Goal: Task Accomplishment & Management: Manage account settings

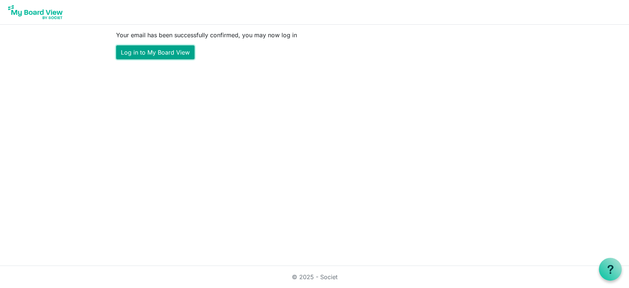
click at [166, 49] on link "Log in to My Board View" at bounding box center [155, 52] width 78 height 14
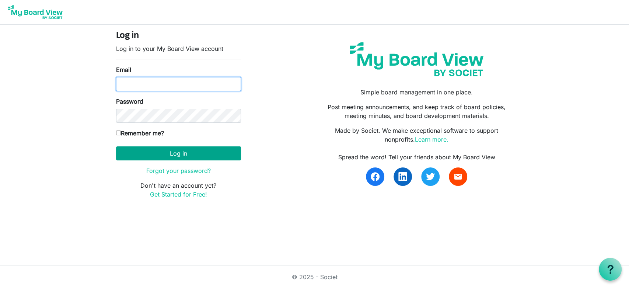
type input "[EMAIL_ADDRESS][DOMAIN_NAME]"
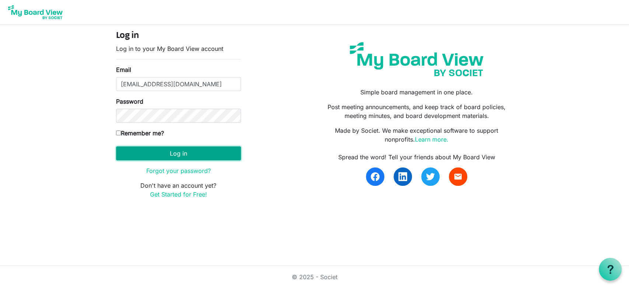
click at [160, 155] on button "Log in" at bounding box center [178, 153] width 125 height 14
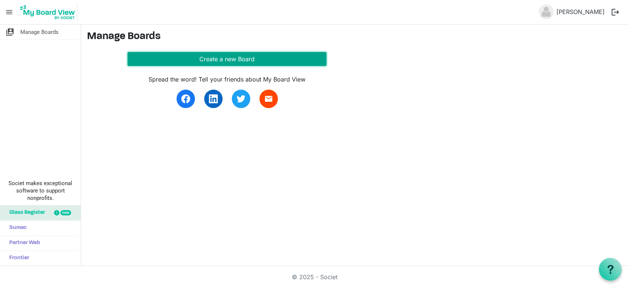
click at [199, 62] on button "Create a new Board" at bounding box center [226, 59] width 199 height 14
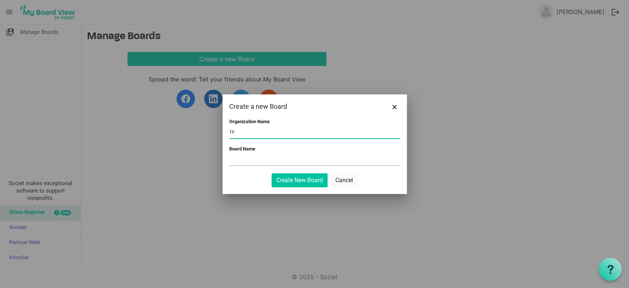
type input "TF"
click at [249, 157] on input "Board Name" at bounding box center [314, 159] width 171 height 11
drag, startPoint x: 247, startPoint y: 161, endPoint x: 190, endPoint y: 159, distance: 56.8
click at [190, 159] on div "Create a new Board Organization Name TF Board Name TF Create New Board Cancel" at bounding box center [314, 144] width 629 height 288
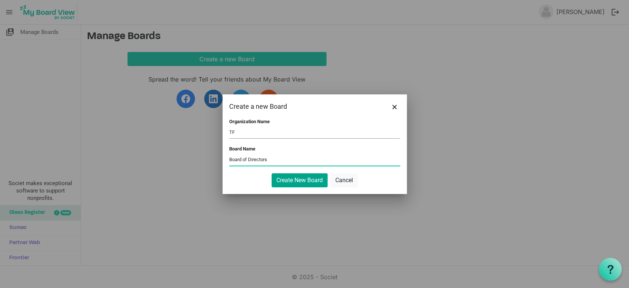
type input "Board of Directors"
click at [298, 176] on button "Create New Board" at bounding box center [299, 180] width 56 height 14
click at [311, 182] on button "Create New Board" at bounding box center [299, 180] width 56 height 14
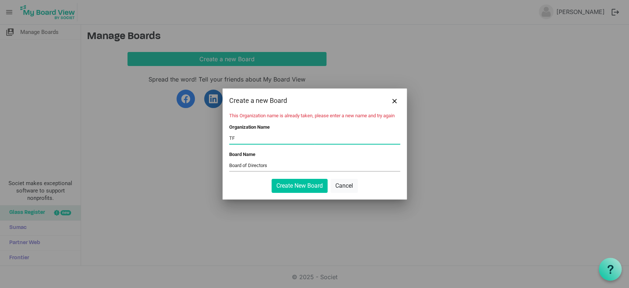
click at [271, 141] on input "TF" at bounding box center [314, 138] width 171 height 11
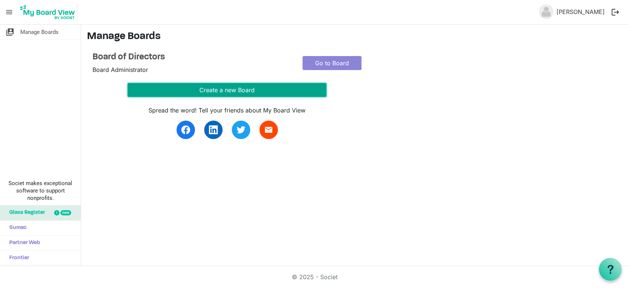
click at [234, 95] on button "Create a new Board" at bounding box center [226, 90] width 199 height 14
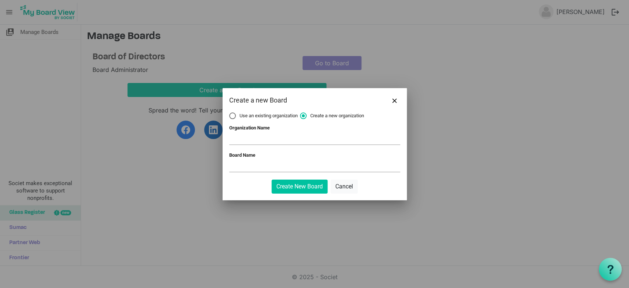
click at [260, 136] on input "Organization Name" at bounding box center [314, 138] width 171 height 11
click at [256, 137] on input "Organization Name" at bounding box center [314, 138] width 171 height 11
type input "TF"
click at [249, 167] on input "Board Name" at bounding box center [314, 166] width 171 height 11
type input "Board of Directors"
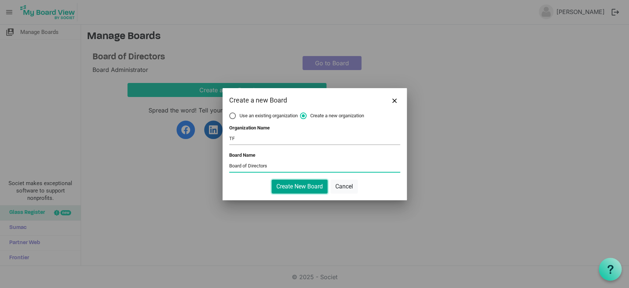
click at [299, 187] on button "Create New Board" at bounding box center [299, 186] width 56 height 14
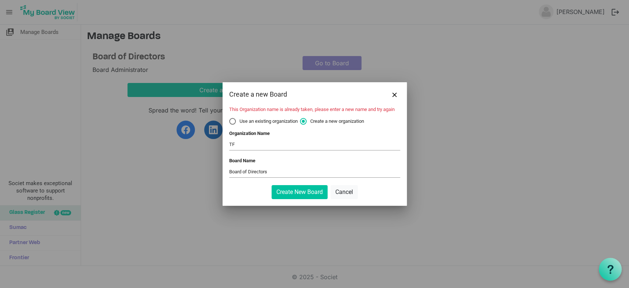
click at [252, 151] on div "Organization Name TF" at bounding box center [314, 140] width 171 height 21
click at [254, 147] on input "TF" at bounding box center [314, 144] width 171 height 11
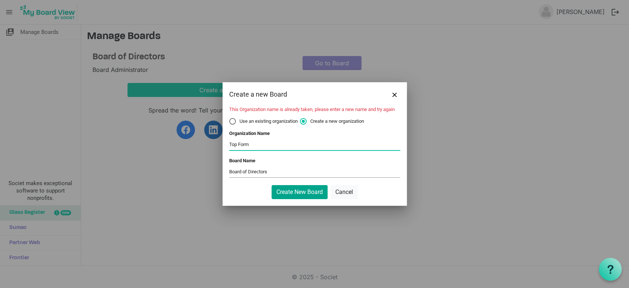
type input "Top Form"
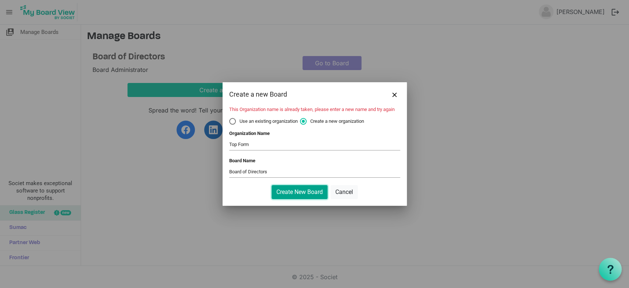
click at [305, 190] on button "Create New Board" at bounding box center [299, 192] width 56 height 14
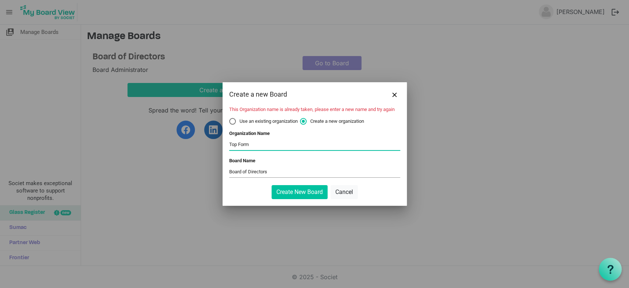
click at [296, 143] on input "Top Form" at bounding box center [314, 144] width 171 height 11
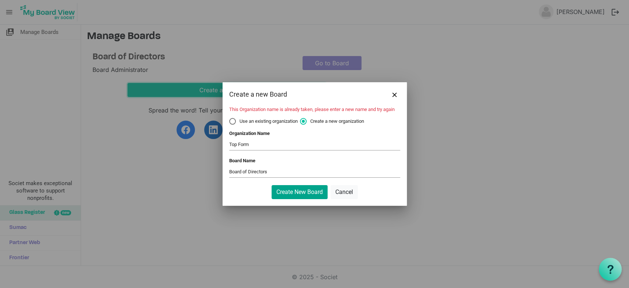
click at [303, 190] on body "menu Kay Yim logout switch_account Manage Boards Societ makes exceptional softw…" at bounding box center [314, 133] width 629 height 266
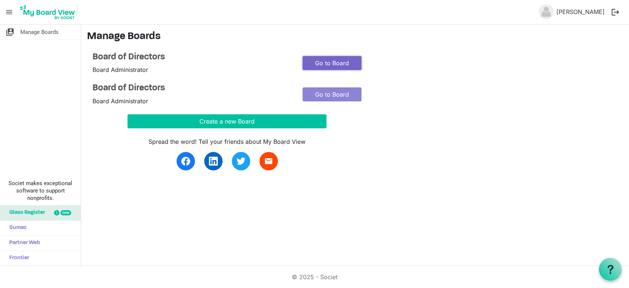
click at [319, 66] on link "Go to Board" at bounding box center [331, 63] width 59 height 14
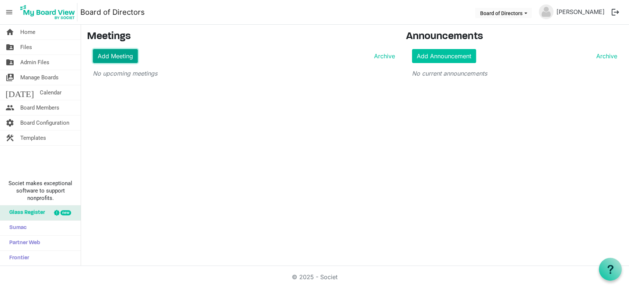
click at [119, 52] on link "Add Meeting" at bounding box center [115, 56] width 45 height 14
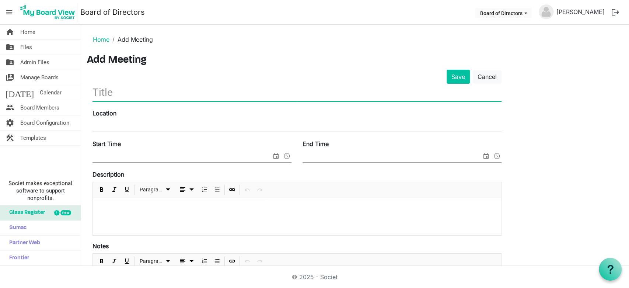
click at [118, 94] on input "text" at bounding box center [296, 92] width 409 height 17
type input "Board meeting"
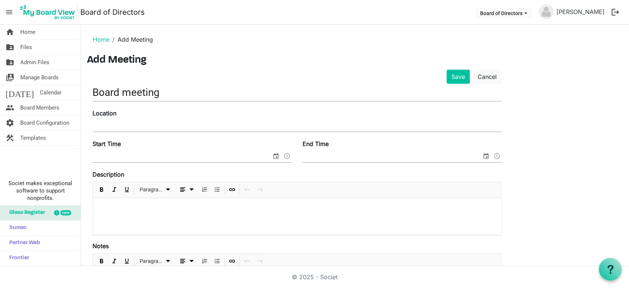
click at [153, 119] on div "Location" at bounding box center [297, 121] width 420 height 25
click at [152, 126] on input "Location" at bounding box center [296, 125] width 409 height 11
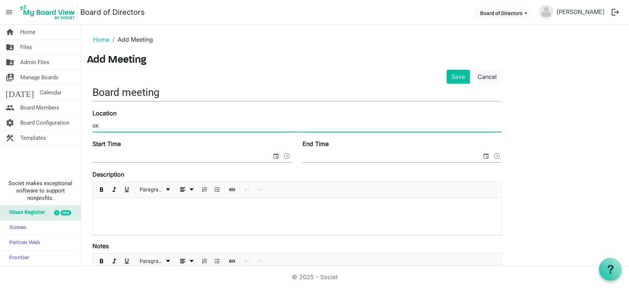
type input "G"
type input "HK"
click at [279, 153] on span "select" at bounding box center [275, 156] width 9 height 10
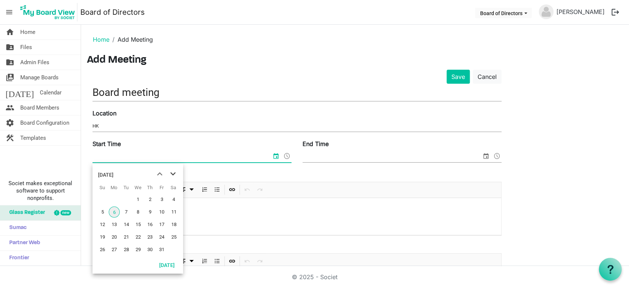
click at [174, 169] on span "next month" at bounding box center [172, 173] width 13 height 13
click at [175, 173] on span "next month" at bounding box center [172, 173] width 13 height 13
click at [139, 198] on span "3" at bounding box center [138, 199] width 11 height 11
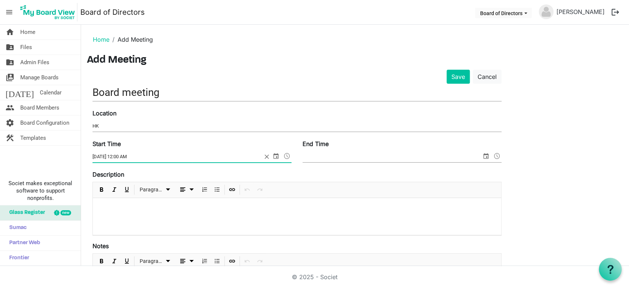
click at [285, 155] on span at bounding box center [287, 156] width 9 height 10
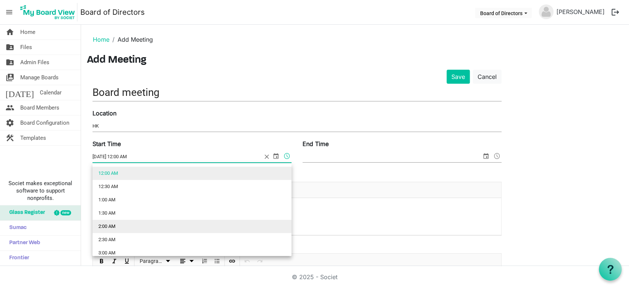
click at [151, 229] on li "2:00 AM" at bounding box center [191, 226] width 199 height 13
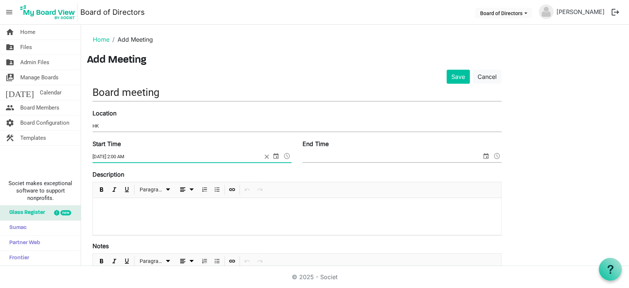
click at [290, 155] on span at bounding box center [287, 156] width 9 height 10
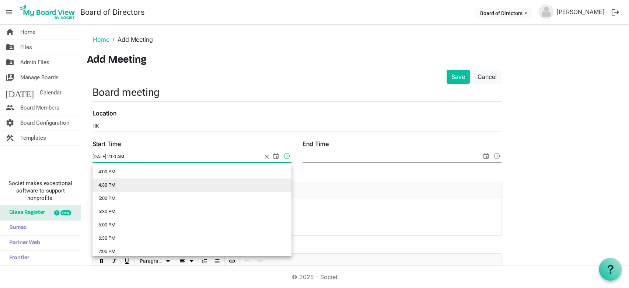
scroll to position [344, 0]
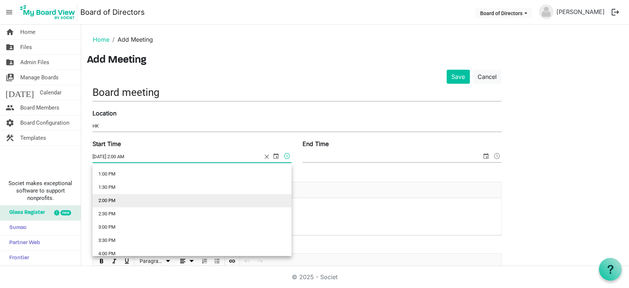
click at [132, 200] on li "2:00 PM" at bounding box center [191, 200] width 199 height 13
type input "12/3/2025 2:00 PM"
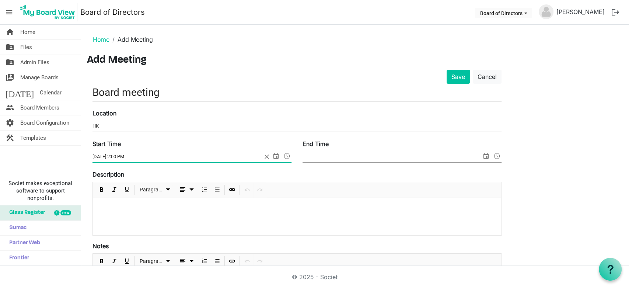
click at [488, 155] on span "select" at bounding box center [485, 156] width 9 height 10
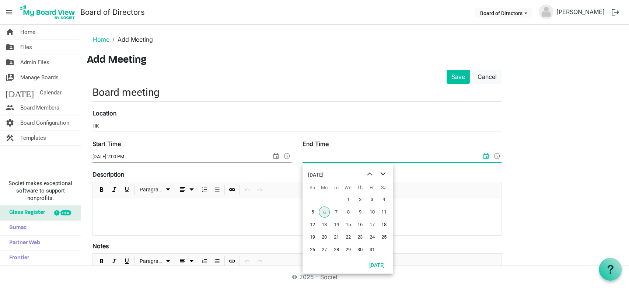
click at [383, 175] on span "next month" at bounding box center [382, 173] width 13 height 13
click at [383, 173] on span "next month" at bounding box center [382, 173] width 13 height 13
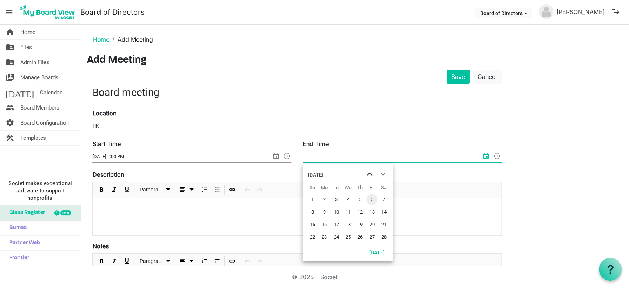
click at [371, 173] on span "previous month" at bounding box center [369, 173] width 13 height 13
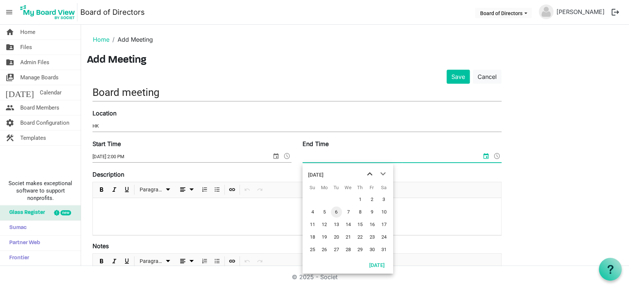
click at [371, 173] on span "previous month" at bounding box center [369, 173] width 13 height 13
click at [347, 197] on span "3" at bounding box center [348, 199] width 11 height 11
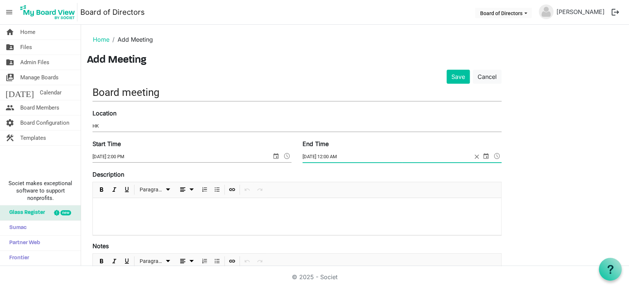
click at [498, 154] on span at bounding box center [496, 156] width 9 height 10
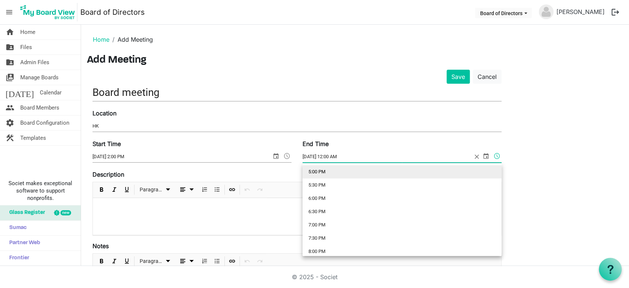
scroll to position [427, 0]
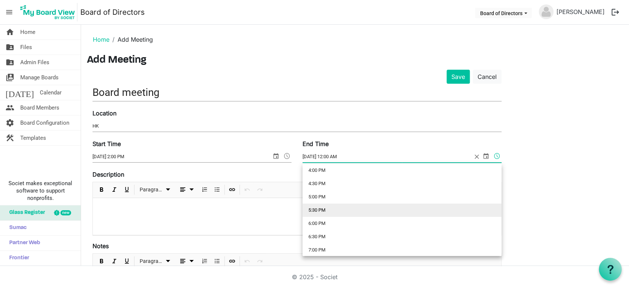
click at [334, 206] on li "5:30 PM" at bounding box center [401, 209] width 199 height 13
type input "12/3/2025 5:30 PM"
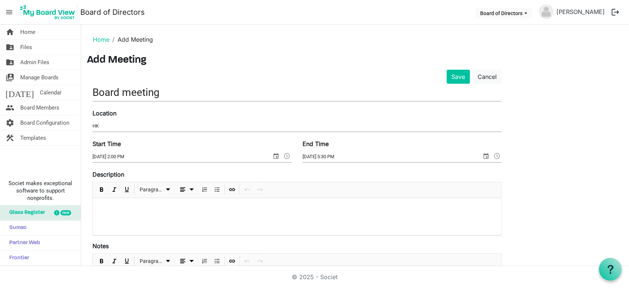
click at [252, 214] on div at bounding box center [297, 216] width 408 height 37
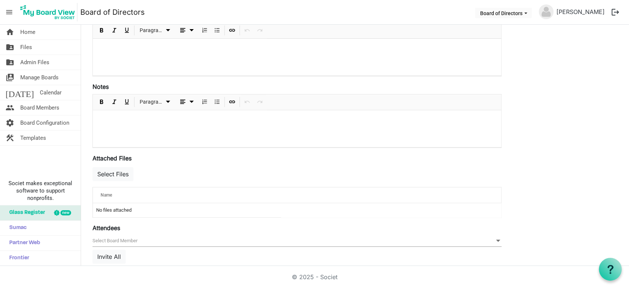
scroll to position [204, 0]
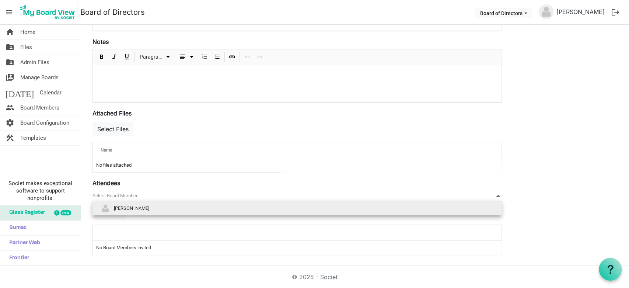
click at [175, 190] on span "null" at bounding box center [296, 195] width 409 height 11
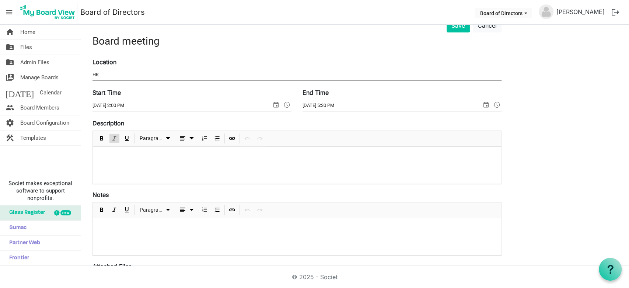
scroll to position [41, 0]
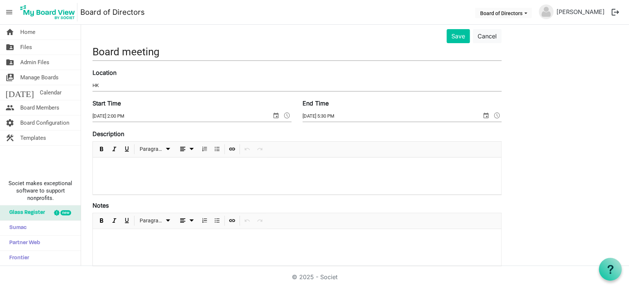
click at [150, 185] on div at bounding box center [297, 175] width 408 height 37
click at [185, 46] on input "Board meeting" at bounding box center [296, 51] width 409 height 17
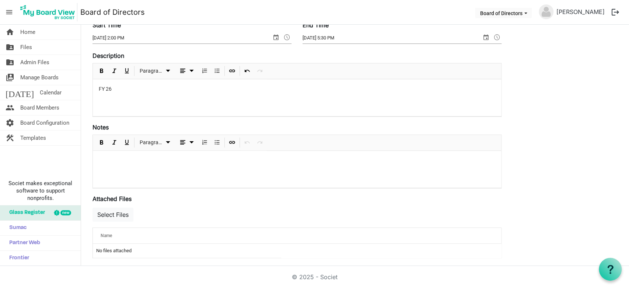
scroll to position [122, 0]
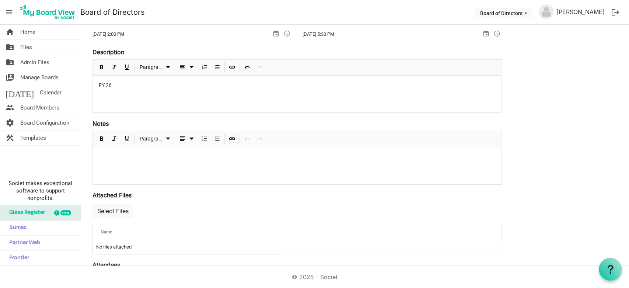
type input "Board meeting testing"
click at [133, 165] on div at bounding box center [297, 165] width 408 height 37
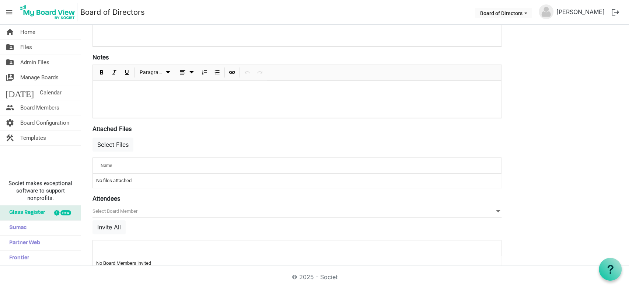
scroll to position [204, 0]
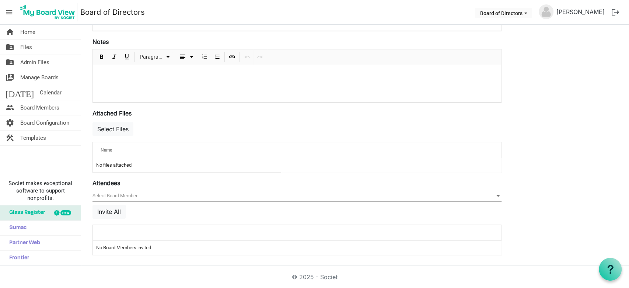
click at [126, 153] on div "Name" at bounding box center [274, 149] width 352 height 11
click at [116, 194] on span "null" at bounding box center [296, 195] width 409 height 11
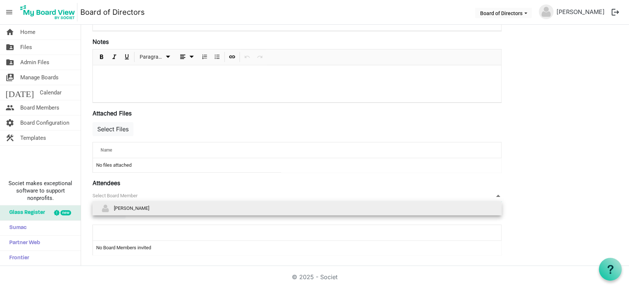
click at [115, 208] on span "[PERSON_NAME]" at bounding box center [131, 208] width 35 height 6
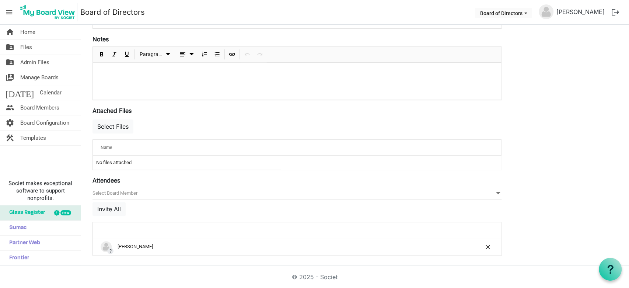
scroll to position [207, 0]
click at [105, 207] on button "Invite All" at bounding box center [108, 208] width 33 height 14
click at [109, 206] on button "Invite All" at bounding box center [108, 208] width 33 height 14
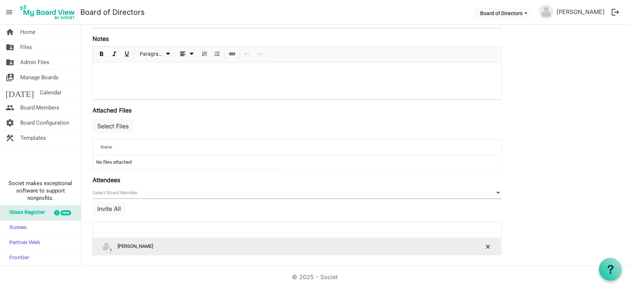
click at [134, 248] on div "? Kay Yim" at bounding box center [274, 246] width 347 height 11
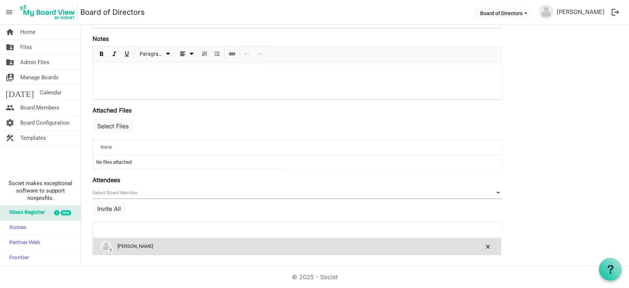
drag, startPoint x: 100, startPoint y: 241, endPoint x: 117, endPoint y: 219, distance: 27.8
click at [100, 241] on td "? Kay Yim" at bounding box center [274, 246] width 362 height 17
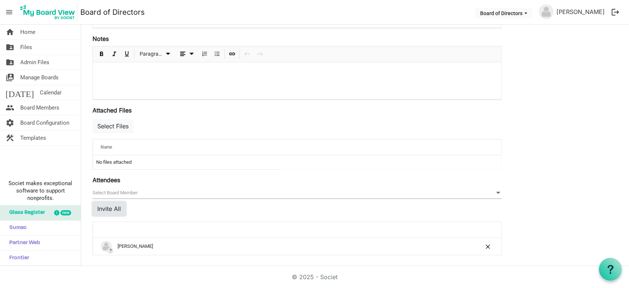
click at [112, 205] on button "Invite All" at bounding box center [108, 208] width 33 height 14
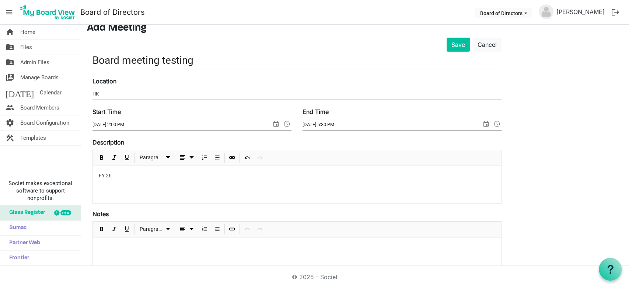
scroll to position [0, 0]
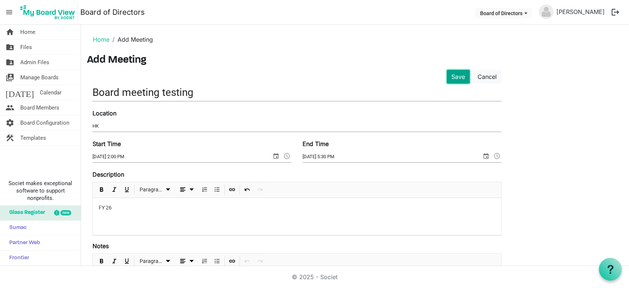
click at [457, 81] on button "Save" at bounding box center [457, 77] width 23 height 14
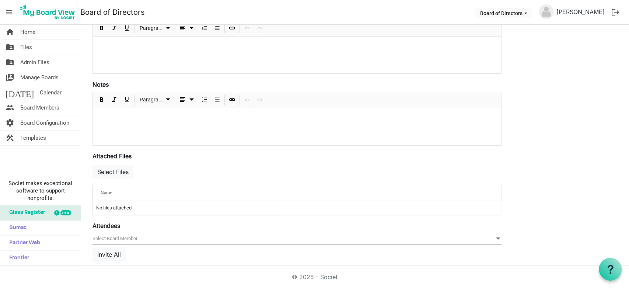
scroll to position [204, 0]
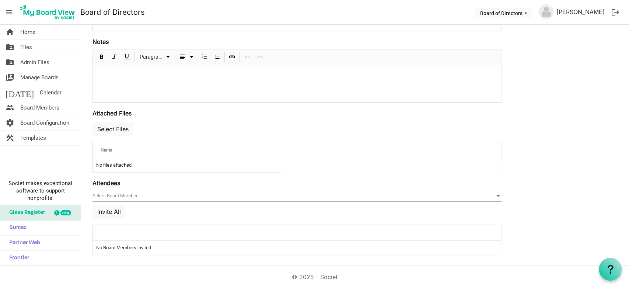
click at [131, 246] on td "No Board Members invited" at bounding box center [297, 248] width 408 height 14
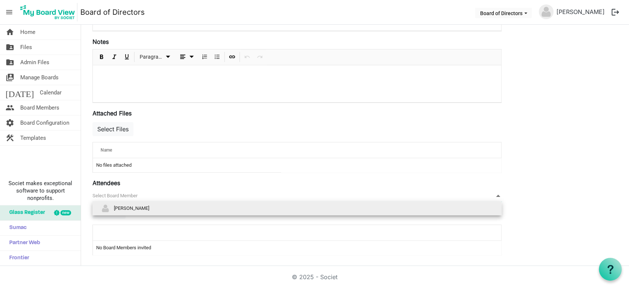
click at [120, 197] on span "null" at bounding box center [296, 195] width 409 height 11
click at [115, 206] on span "Kay Yim" at bounding box center [131, 208] width 35 height 6
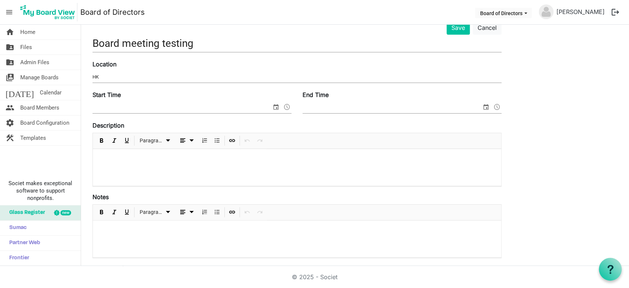
scroll to position [82, 0]
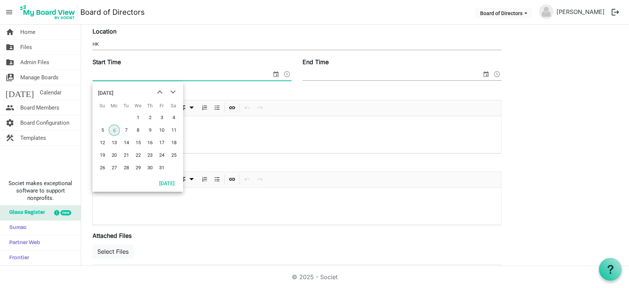
click at [276, 72] on span "select" at bounding box center [275, 74] width 9 height 10
click at [124, 132] on span "7" at bounding box center [126, 129] width 11 height 11
type input "10/7/2025 12:00 AM"
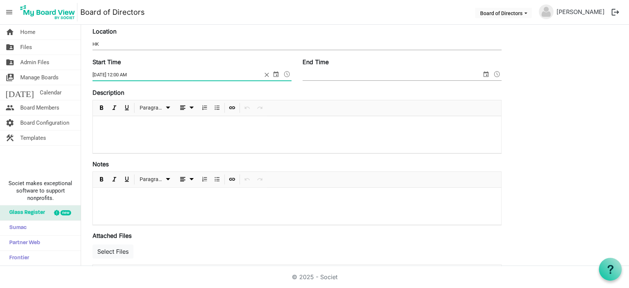
click at [485, 73] on span "select" at bounding box center [485, 74] width 9 height 10
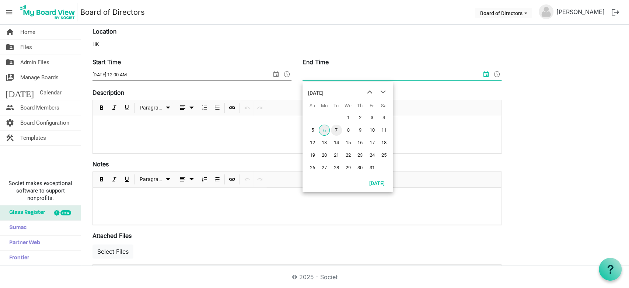
click at [336, 132] on span "7" at bounding box center [336, 129] width 11 height 11
type input "10/7/2025 12:00 AM"
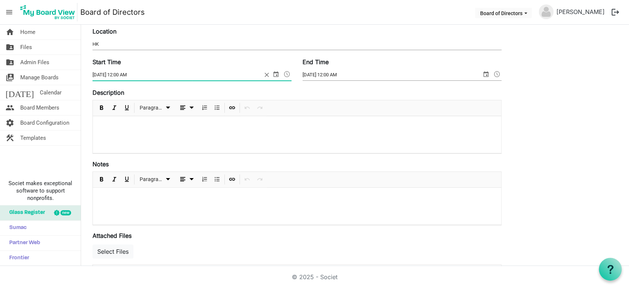
click at [285, 74] on span at bounding box center [287, 74] width 9 height 10
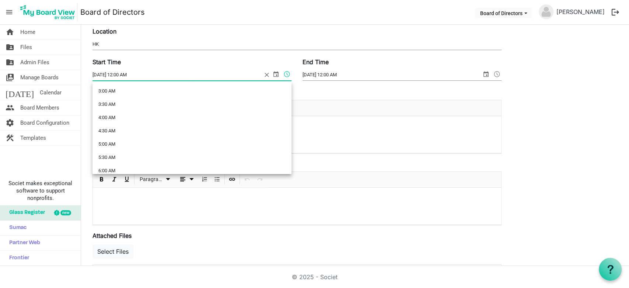
scroll to position [267, 0]
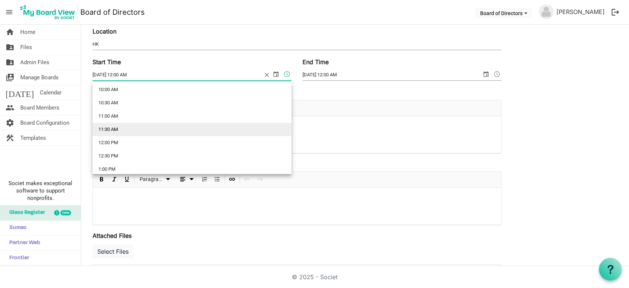
click at [185, 131] on li "11:30 AM" at bounding box center [191, 129] width 199 height 13
type input "10/7/2025 11:30 AM"
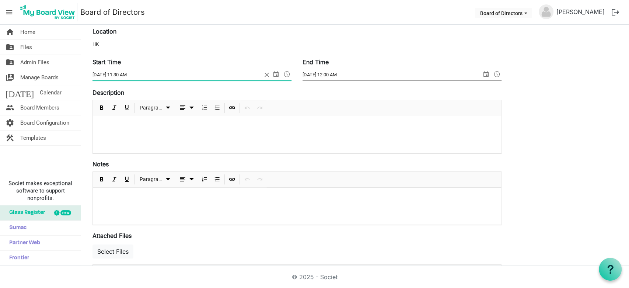
click at [498, 75] on span at bounding box center [496, 74] width 9 height 10
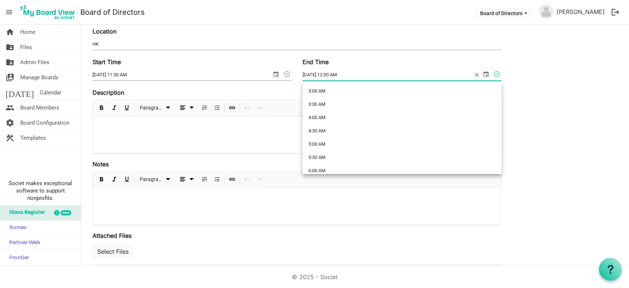
scroll to position [160, 0]
drag, startPoint x: 348, startPoint y: 131, endPoint x: 513, endPoint y: 150, distance: 165.3
click at [514, 148] on body "menu Board of Directors Board of Directors Kay Yim logout home Home folder_shar…" at bounding box center [314, 133] width 629 height 266
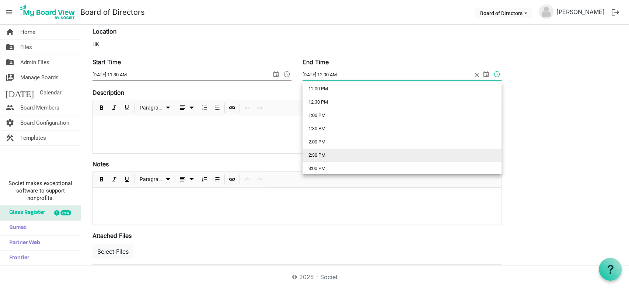
click at [338, 155] on li "2:30 PM" at bounding box center [401, 154] width 199 height 13
type input "10/7/2025 2:30 PM"
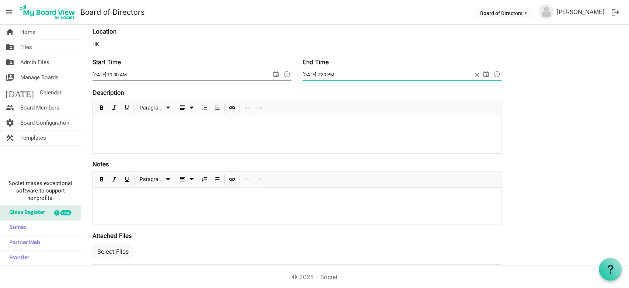
click at [246, 132] on div at bounding box center [297, 134] width 408 height 37
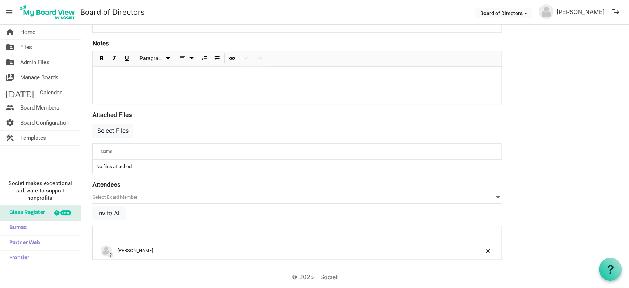
scroll to position [207, 0]
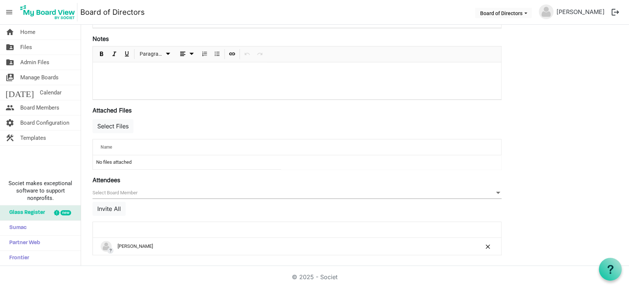
click at [128, 191] on span "null" at bounding box center [296, 192] width 409 height 11
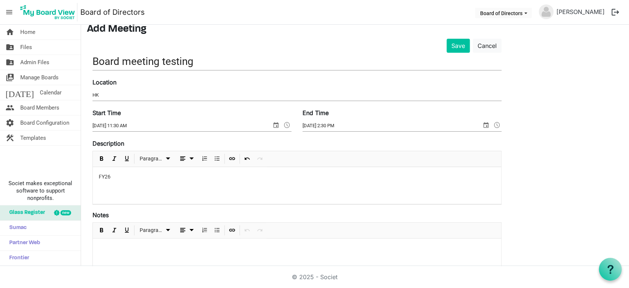
scroll to position [0, 0]
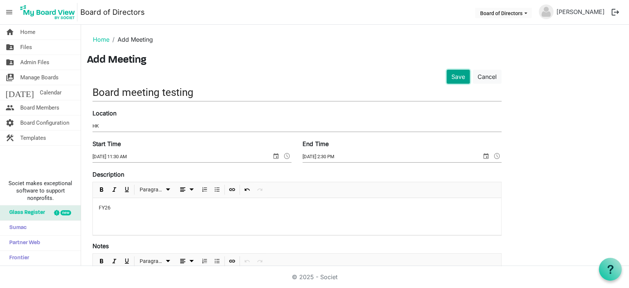
click at [462, 74] on button "Save" at bounding box center [457, 77] width 23 height 14
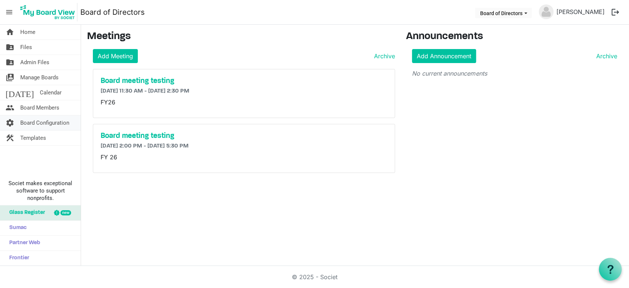
click at [47, 123] on span "Board Configuration" at bounding box center [44, 122] width 49 height 15
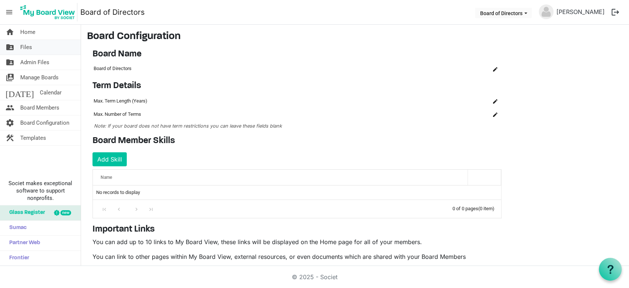
click at [27, 49] on span "Files" at bounding box center [26, 47] width 12 height 15
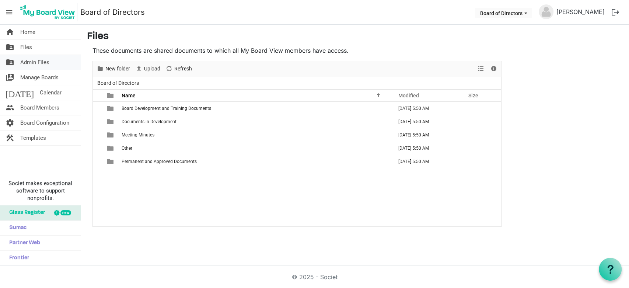
click at [45, 69] on span "Admin Files" at bounding box center [34, 62] width 29 height 15
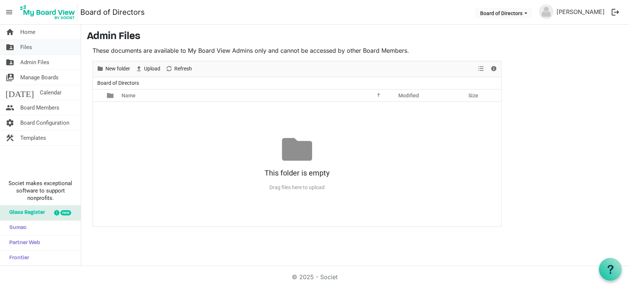
click at [38, 48] on link "folder_shared Files" at bounding box center [40, 47] width 81 height 15
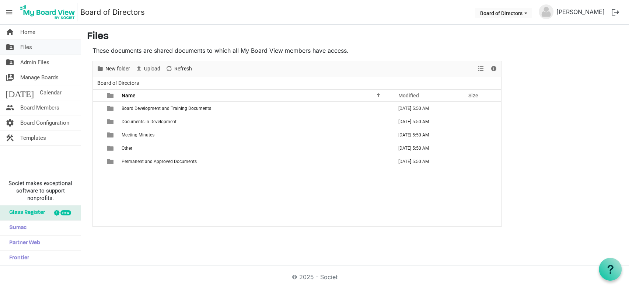
click at [38, 46] on link "folder_shared Files" at bounding box center [40, 47] width 81 height 15
click at [28, 62] on span "Admin Files" at bounding box center [34, 62] width 29 height 15
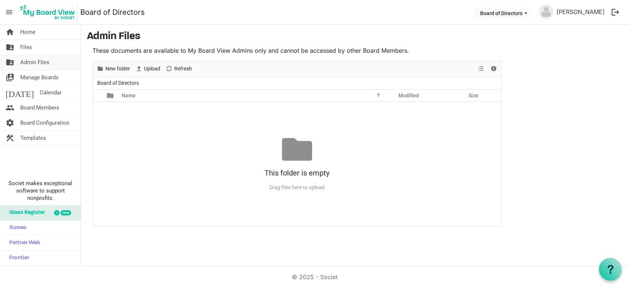
click at [34, 62] on span "Admin Files" at bounding box center [34, 62] width 29 height 15
click at [32, 47] on link "folder_shared Files" at bounding box center [40, 47] width 81 height 15
